Goal: Task Accomplishment & Management: Use online tool/utility

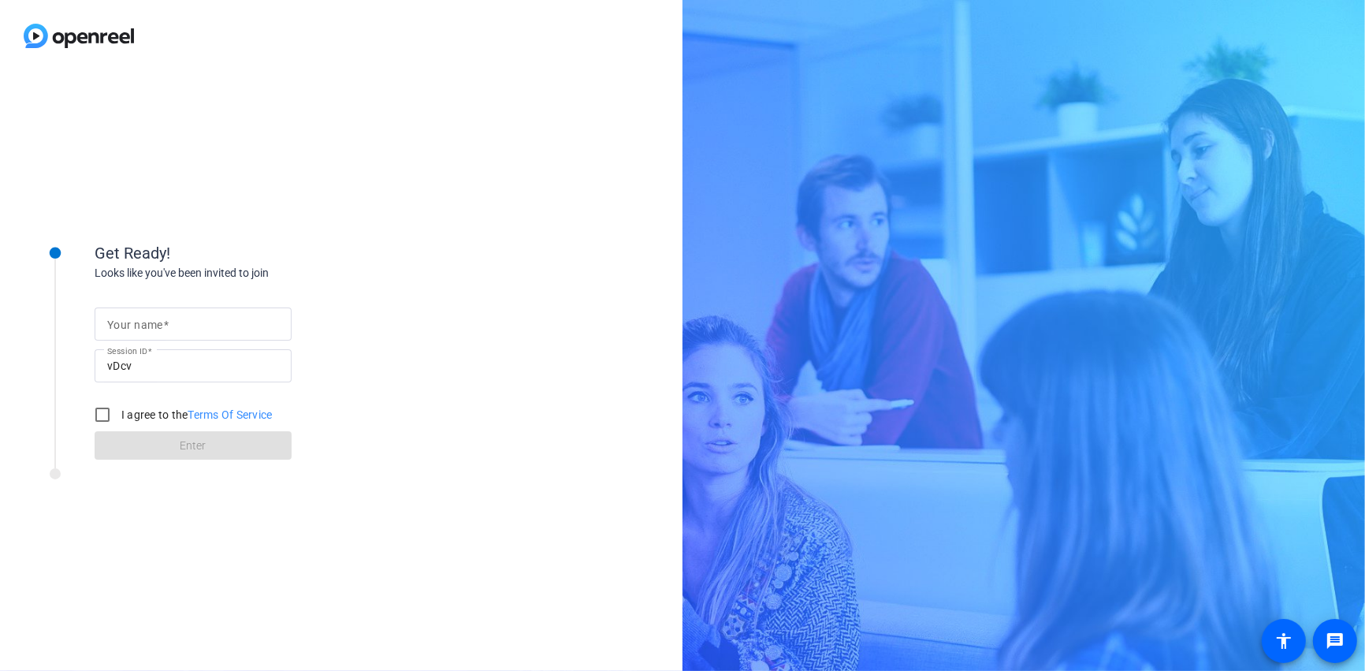
click at [139, 320] on mat-label "Your name" at bounding box center [135, 324] width 56 height 13
click at [139, 320] on input "Your name" at bounding box center [193, 324] width 172 height 19
type input "jenn"
click at [108, 413] on input "I agree to the Terms Of Service" at bounding box center [103, 415] width 32 height 32
checkbox input "true"
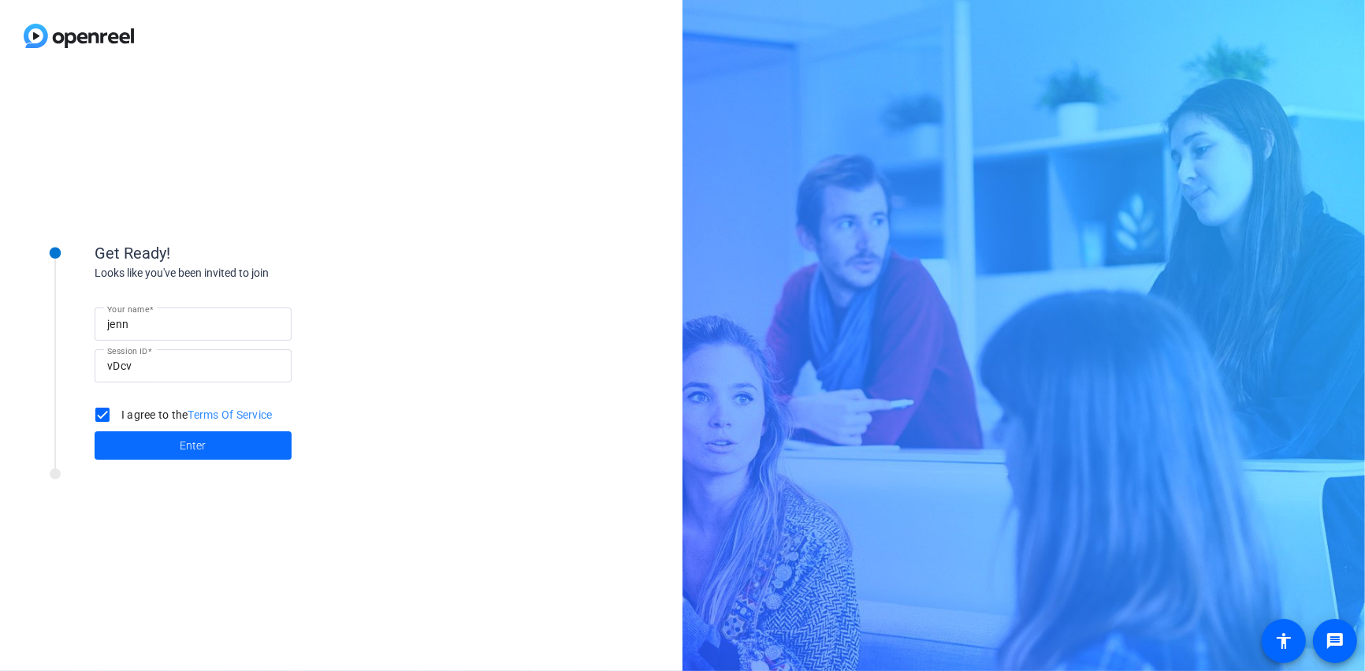
click at [158, 438] on span at bounding box center [193, 445] width 197 height 38
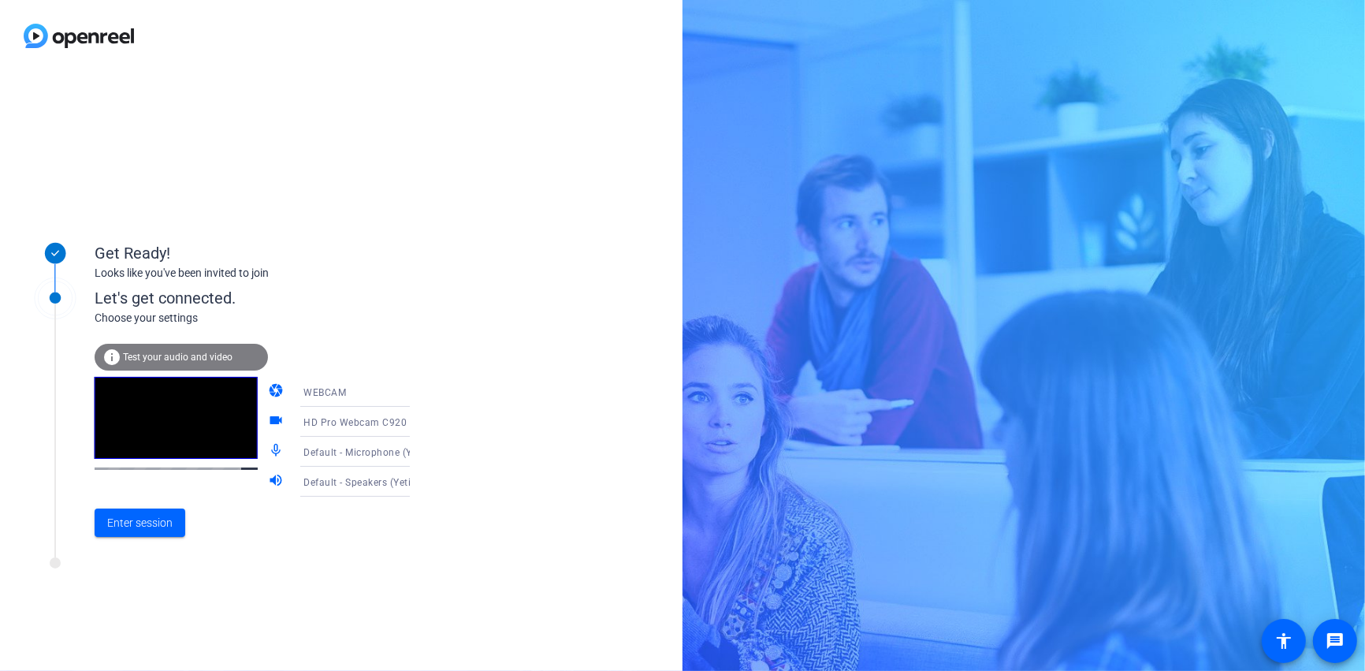
click at [416, 450] on icon at bounding box center [425, 451] width 19 height 19
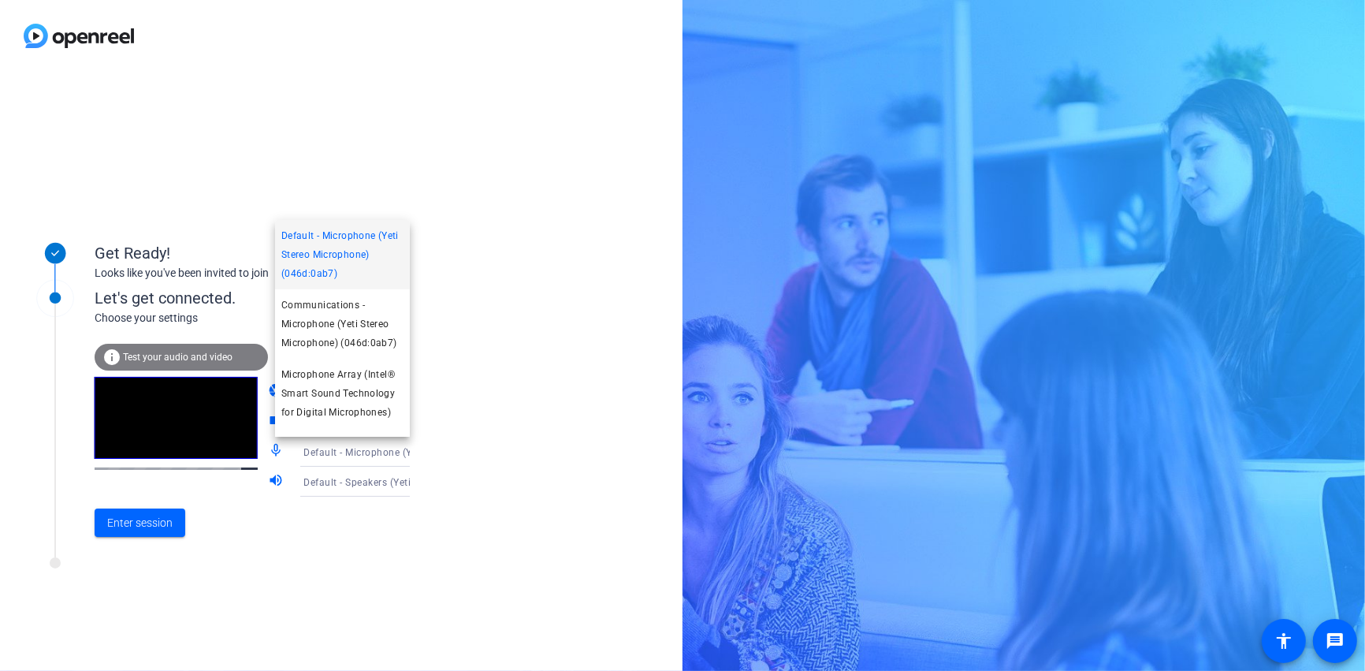
click at [390, 450] on div at bounding box center [682, 335] width 1365 height 671
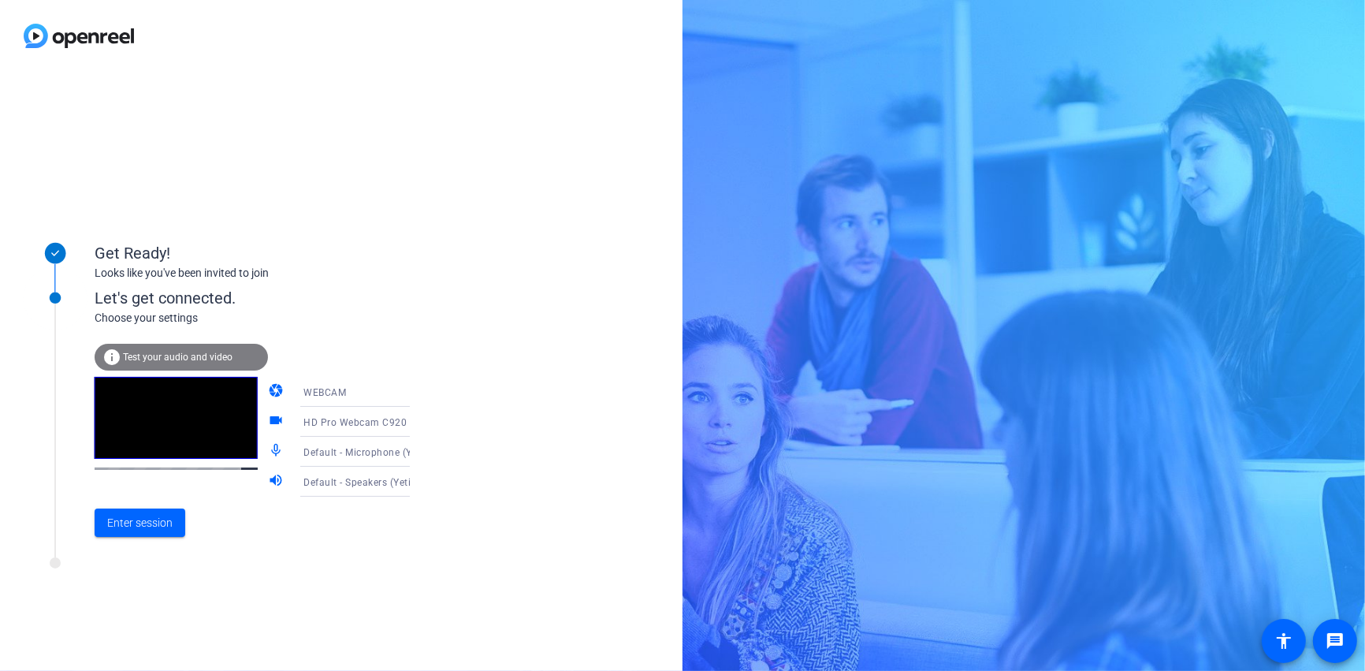
click at [422, 482] on icon at bounding box center [426, 482] width 8 height 4
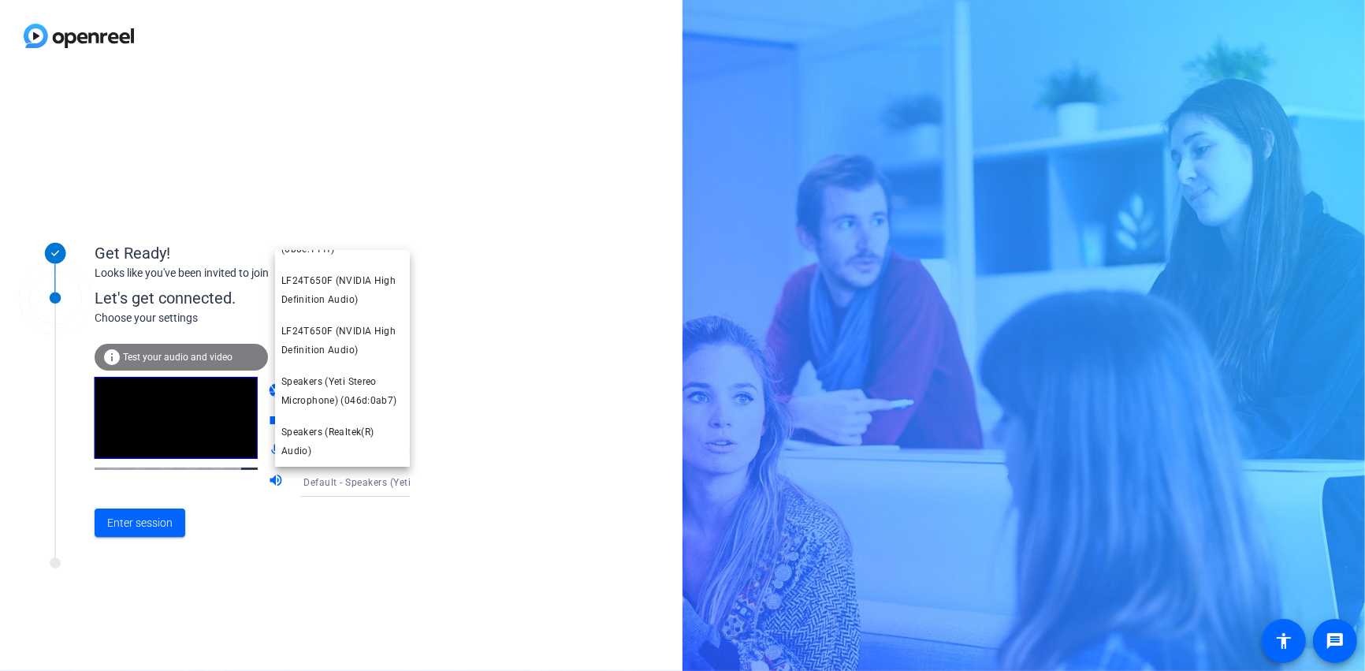
scroll to position [210, 0]
click at [305, 553] on div at bounding box center [682, 335] width 1365 height 671
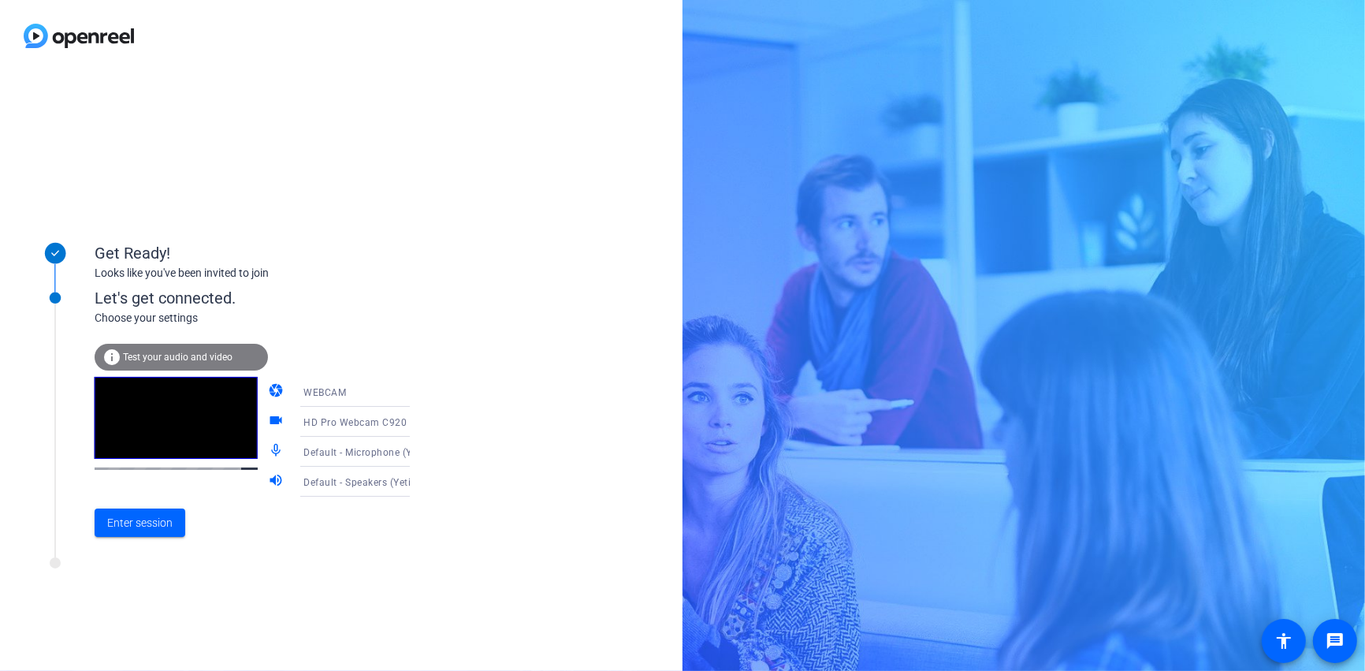
click at [374, 482] on span "Default - Speakers (Yeti Stereo Microphone) (046d:0ab7)" at bounding box center [433, 481] width 260 height 13
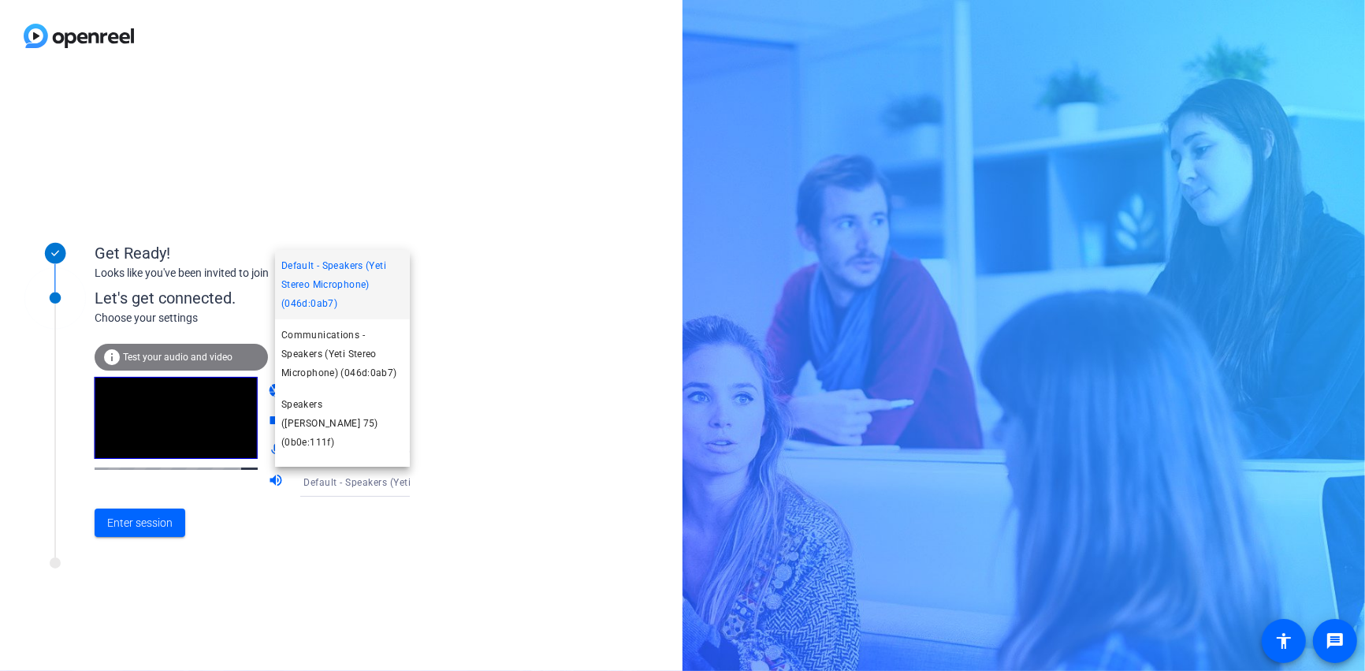
click at [135, 520] on div at bounding box center [682, 335] width 1365 height 671
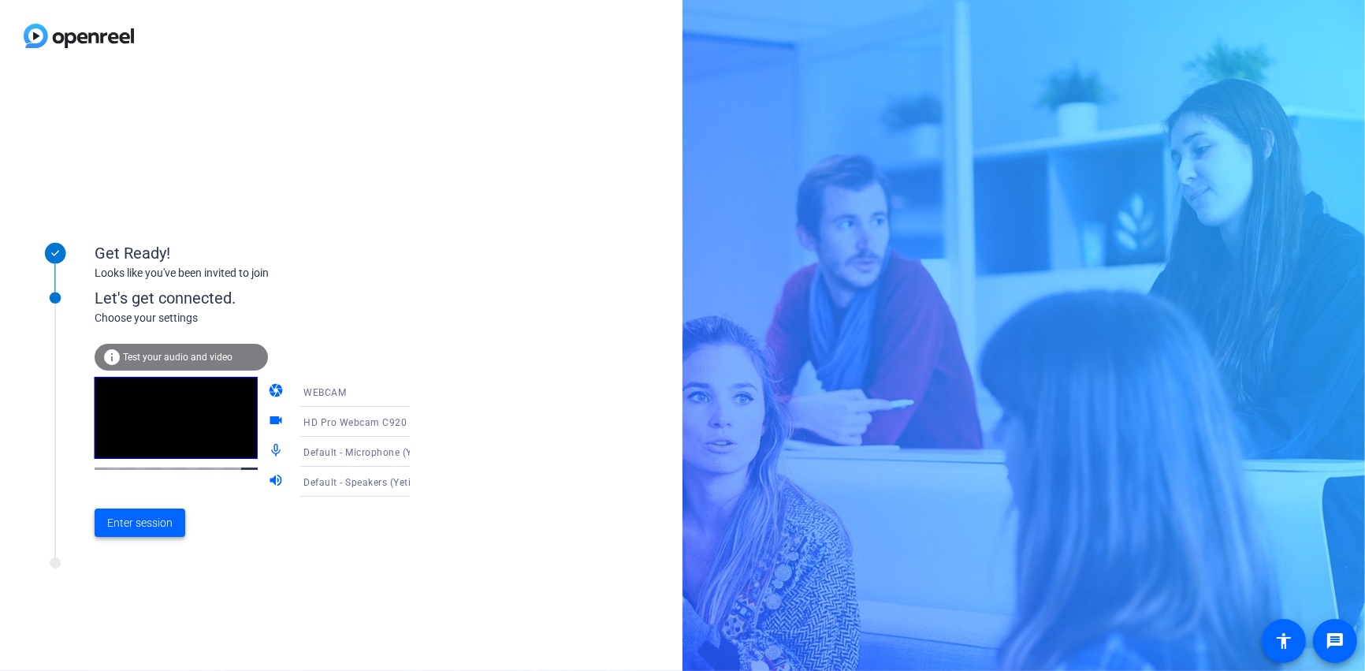
click at [136, 523] on span "Enter session" at bounding box center [139, 523] width 65 height 17
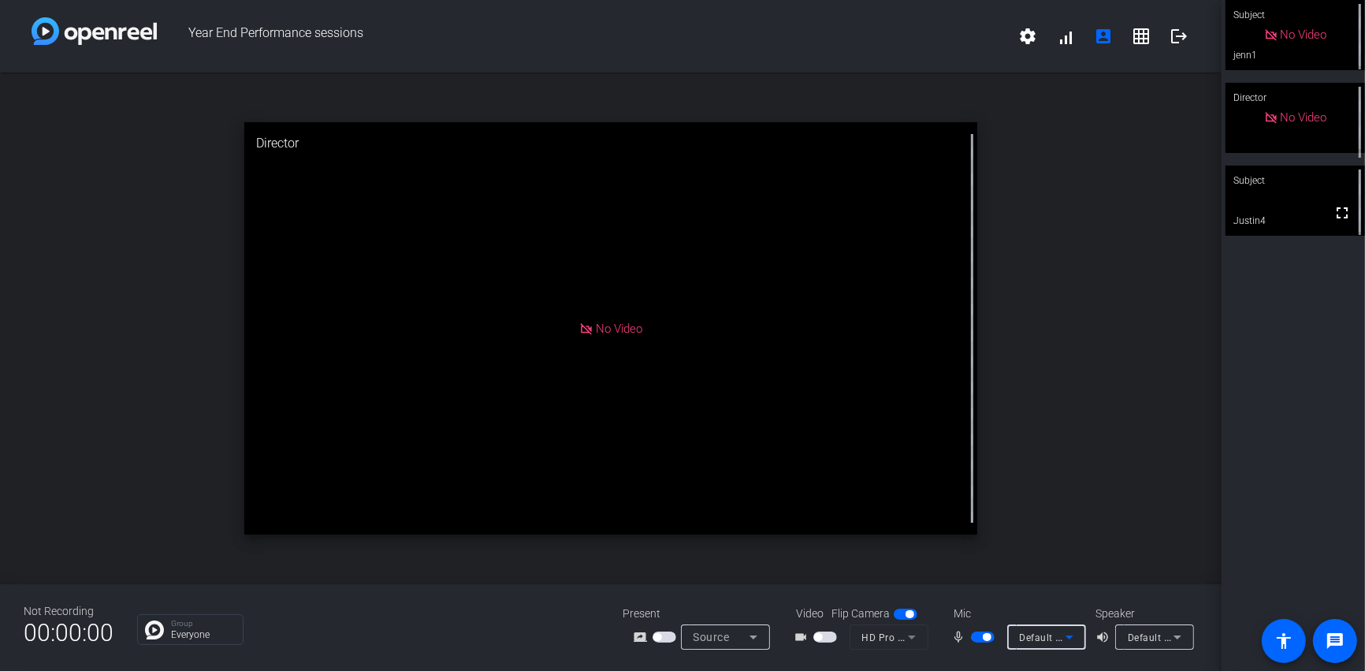
click at [1060, 635] on icon at bounding box center [1069, 636] width 19 height 19
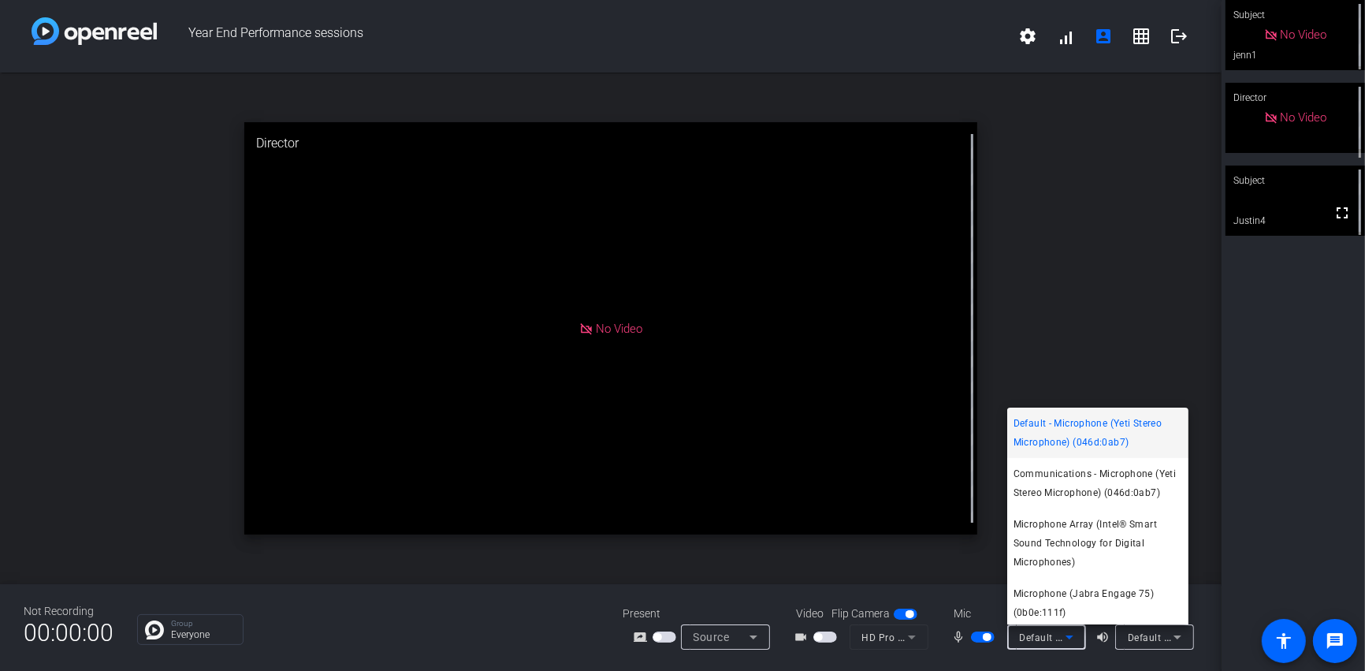
click at [1250, 523] on div at bounding box center [682, 335] width 1365 height 671
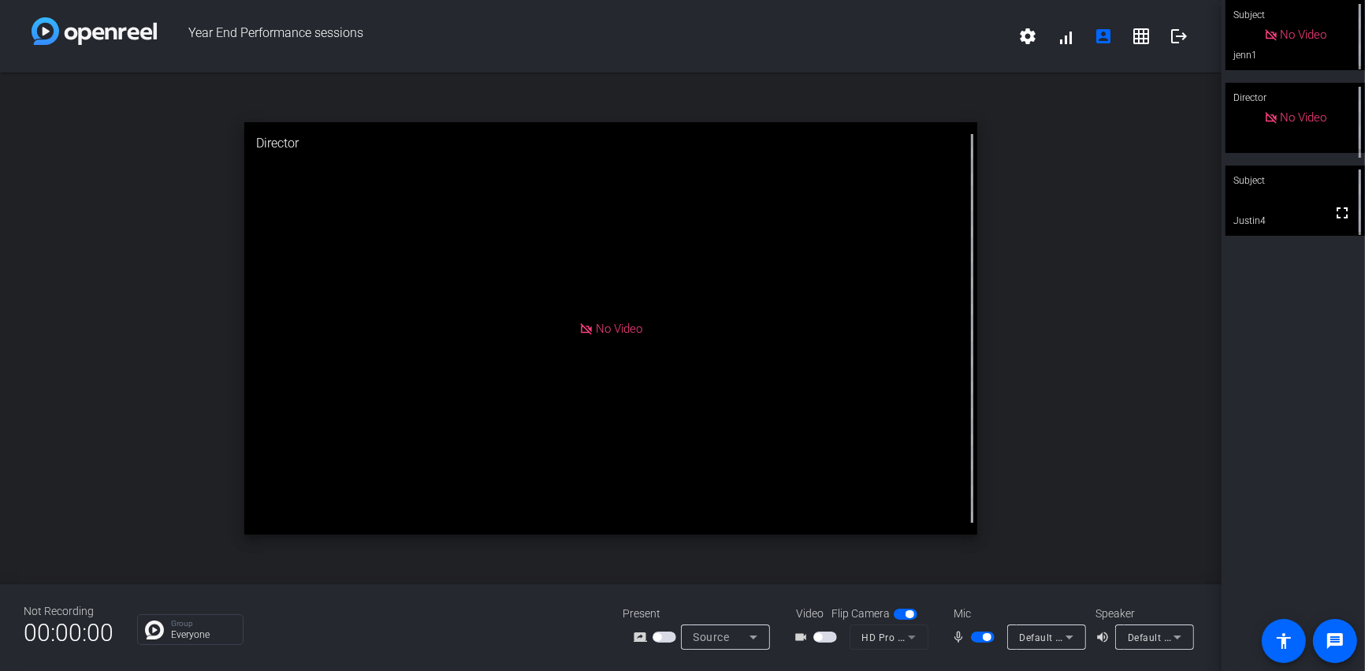
click at [1175, 632] on icon at bounding box center [1177, 636] width 19 height 19
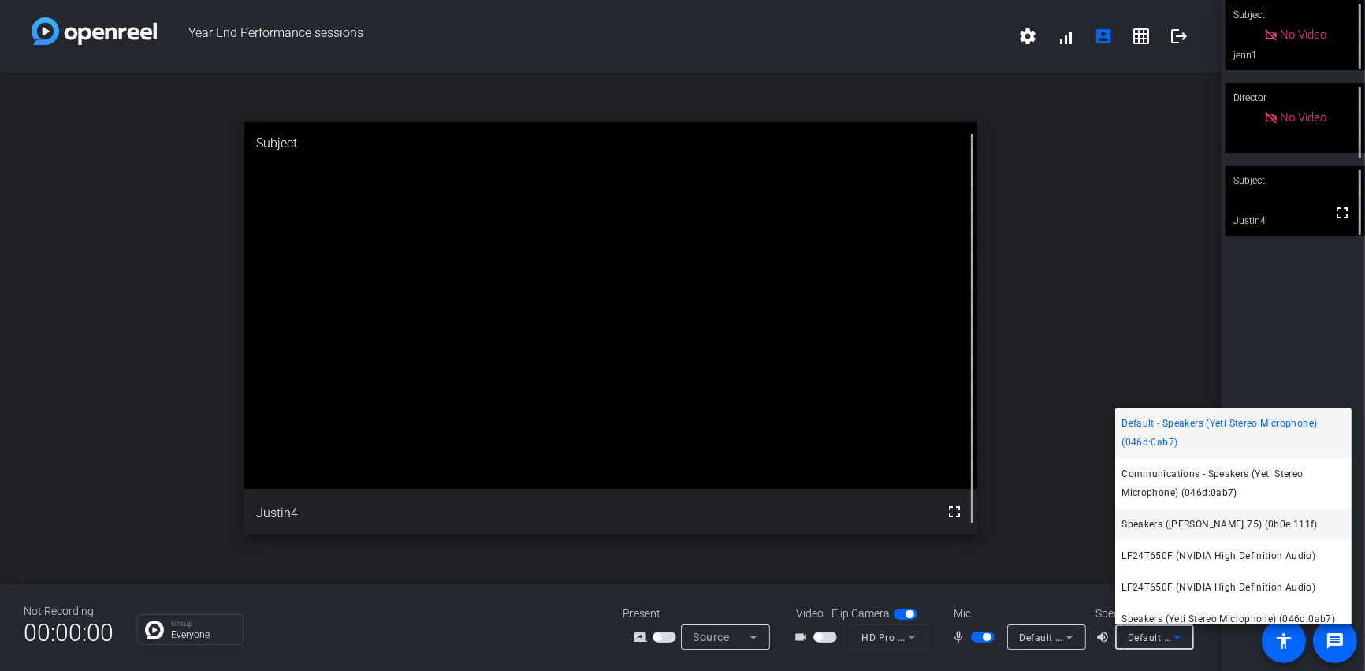
click at [1162, 519] on span "Speakers ([PERSON_NAME] 75) (0b0e:111f)" at bounding box center [1220, 524] width 196 height 19
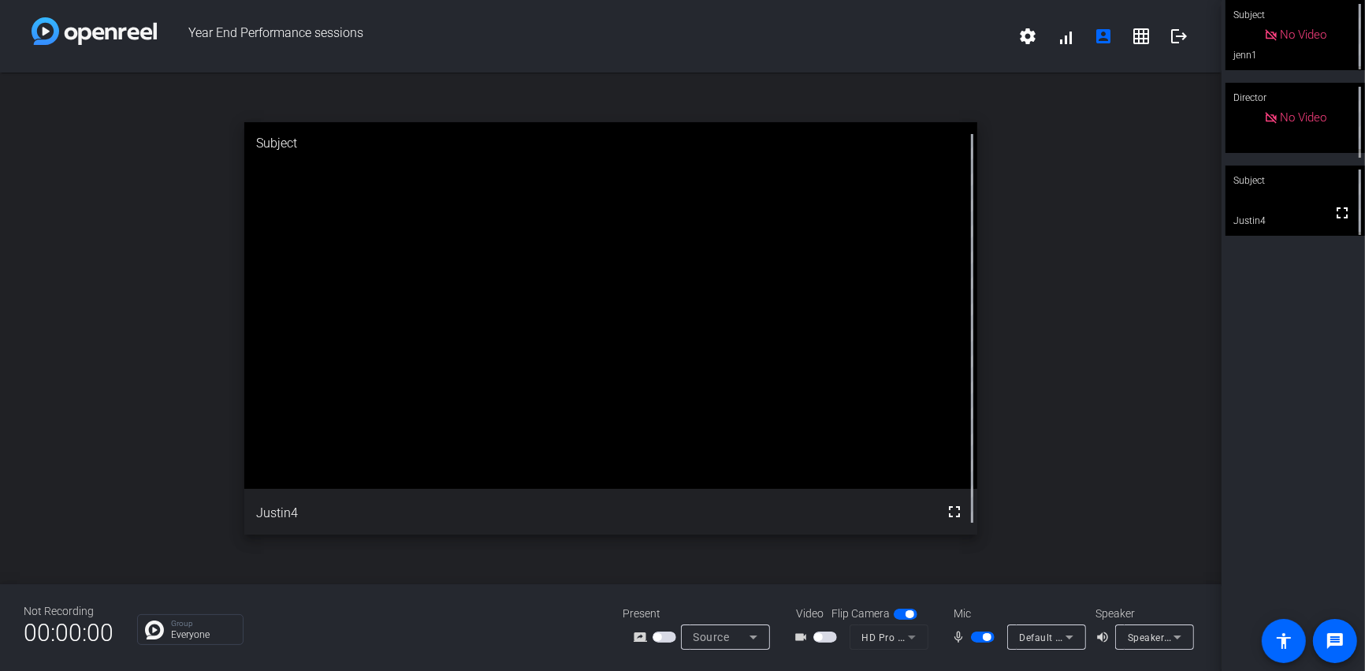
click at [1192, 449] on div "open_in_new Subject fullscreen Justin4" at bounding box center [611, 329] width 1222 height 512
click at [73, 240] on div "open_in_new Subject fullscreen Justin4" at bounding box center [611, 329] width 1222 height 512
click at [668, 637] on span "button" at bounding box center [665, 636] width 24 height 11
click at [1256, 469] on div "Subject fullscreen jenn1 Director No Video mic_off_outline Subject fullscreen J…" at bounding box center [1293, 335] width 143 height 671
click at [1089, 412] on div "open_in_new Subject fullscreen Justin4" at bounding box center [611, 329] width 1222 height 512
